Goal: Task Accomplishment & Management: Manage account settings

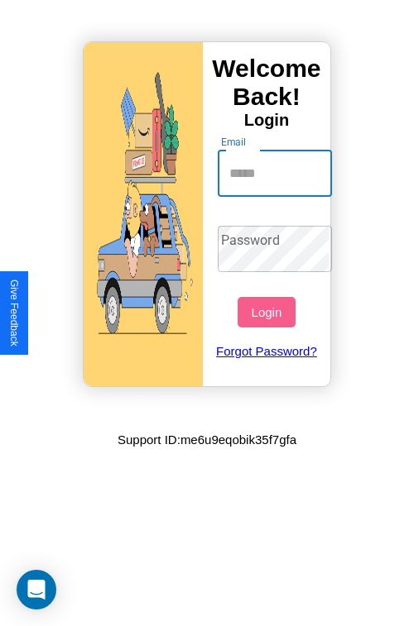
click at [276, 173] on input "Email" at bounding box center [275, 174] width 115 height 46
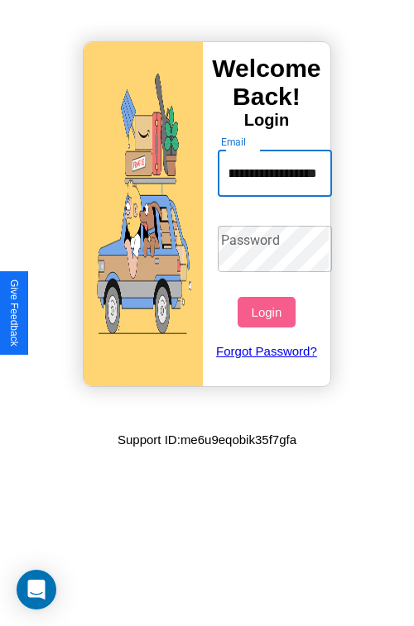
scroll to position [0, 82]
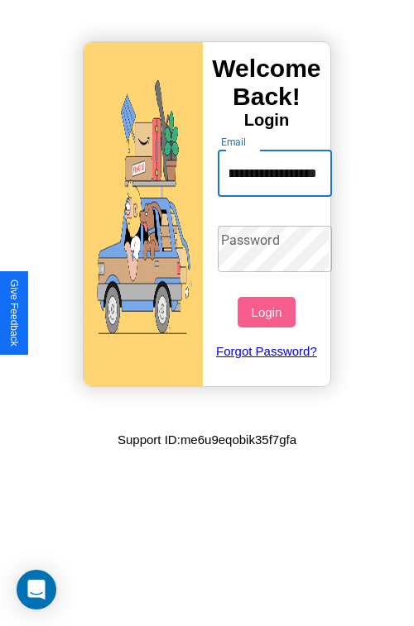
type input "**********"
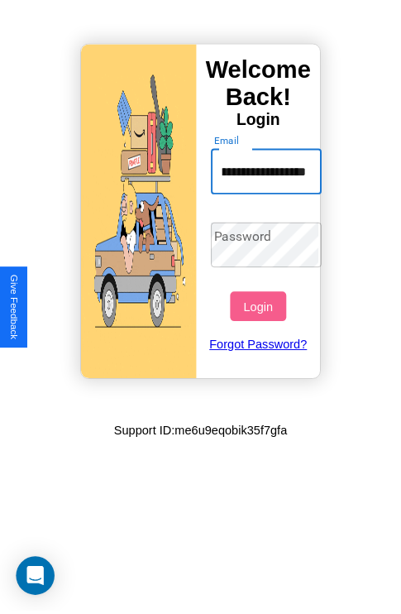
scroll to position [0, 0]
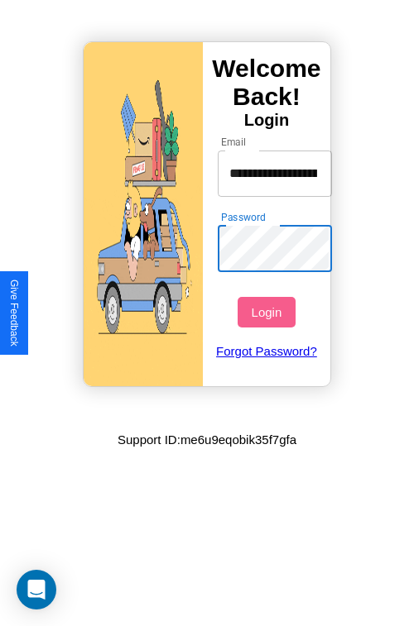
click at [268, 312] on button "Login" at bounding box center [265, 312] width 57 height 31
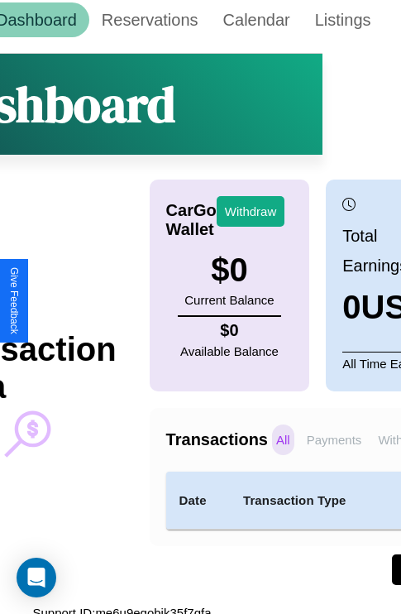
scroll to position [22, 138]
